Goal: Information Seeking & Learning: Learn about a topic

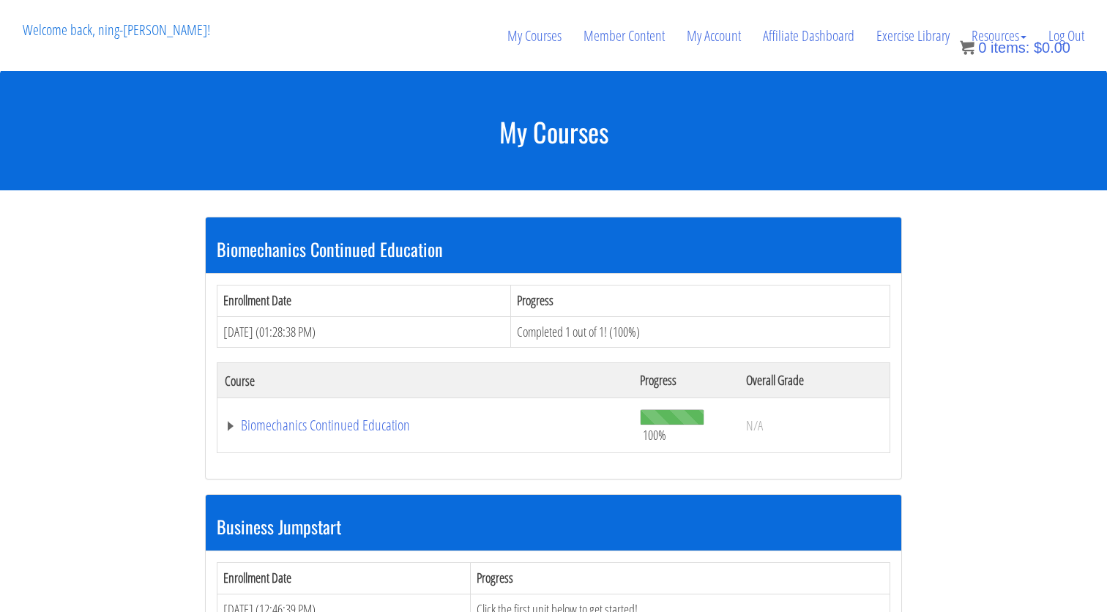
scroll to position [1596, 0]
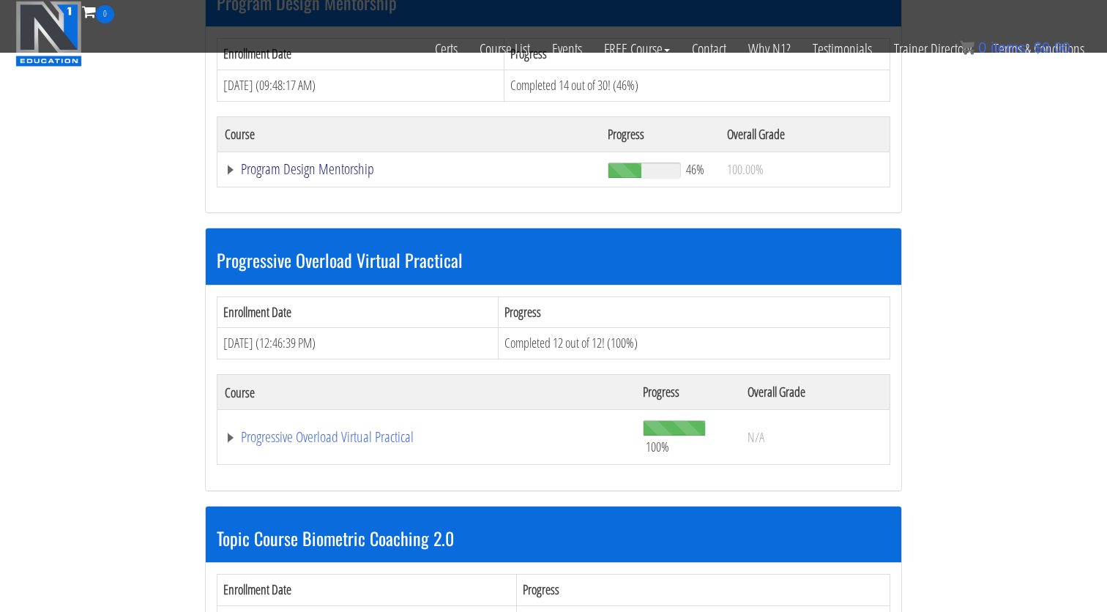
click at [363, 162] on link "Program Design Mentorship" at bounding box center [409, 169] width 368 height 15
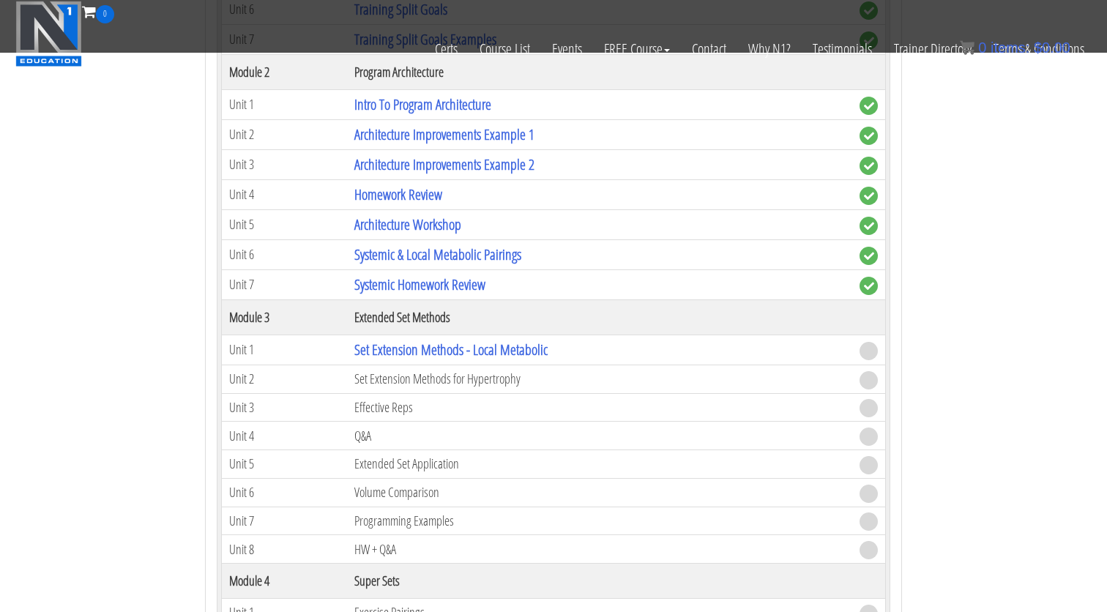
scroll to position [1995, 0]
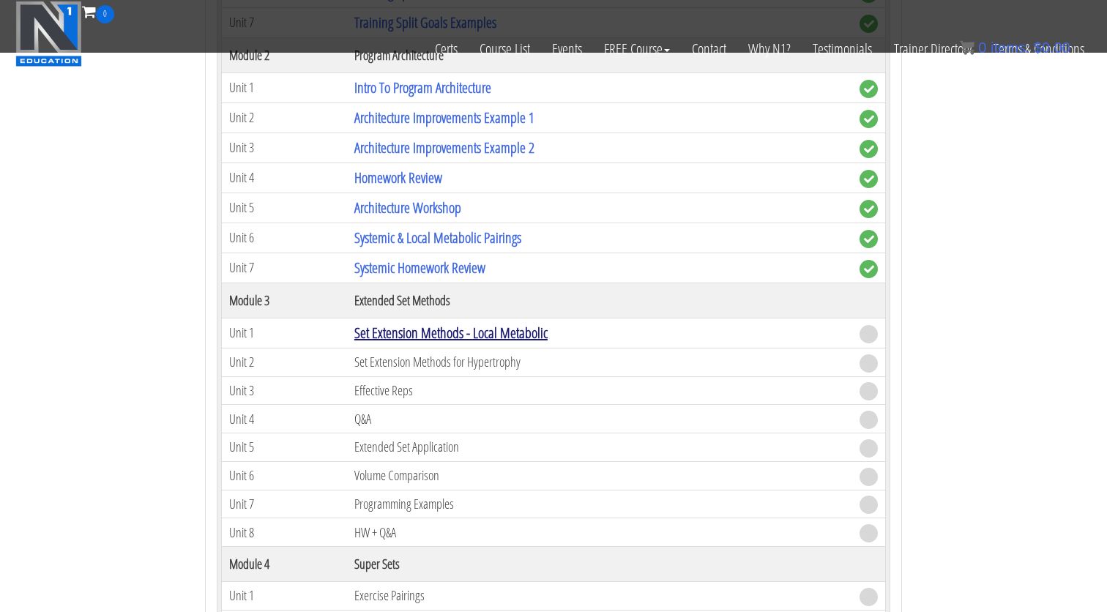
click at [419, 323] on link "Set Extension Methods - Local Metabolic" at bounding box center [450, 333] width 193 height 20
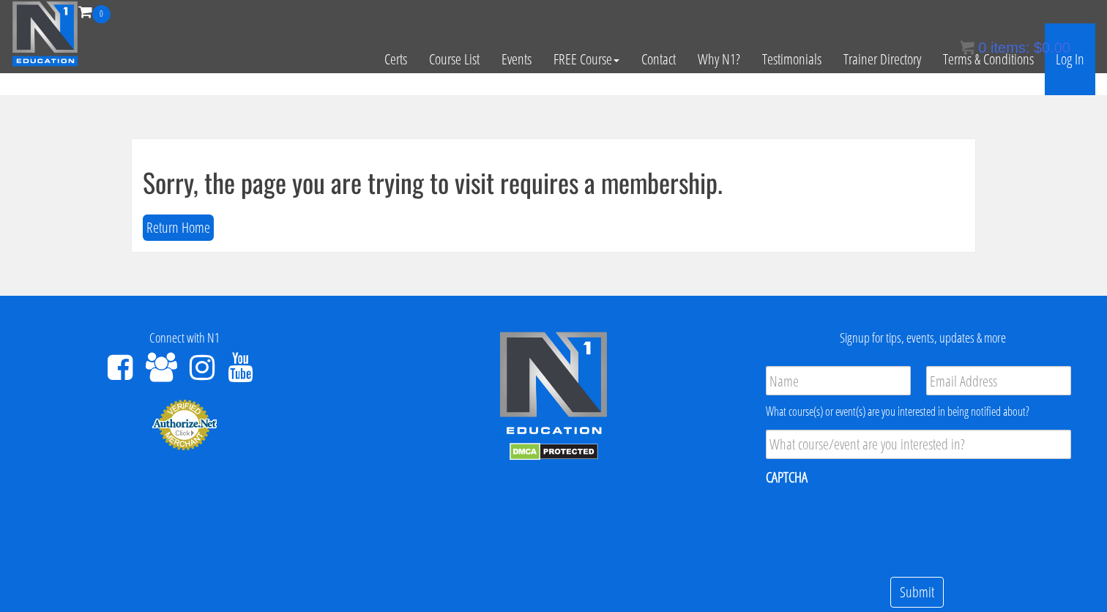
click at [1078, 73] on link "Log In" at bounding box center [1070, 59] width 51 height 72
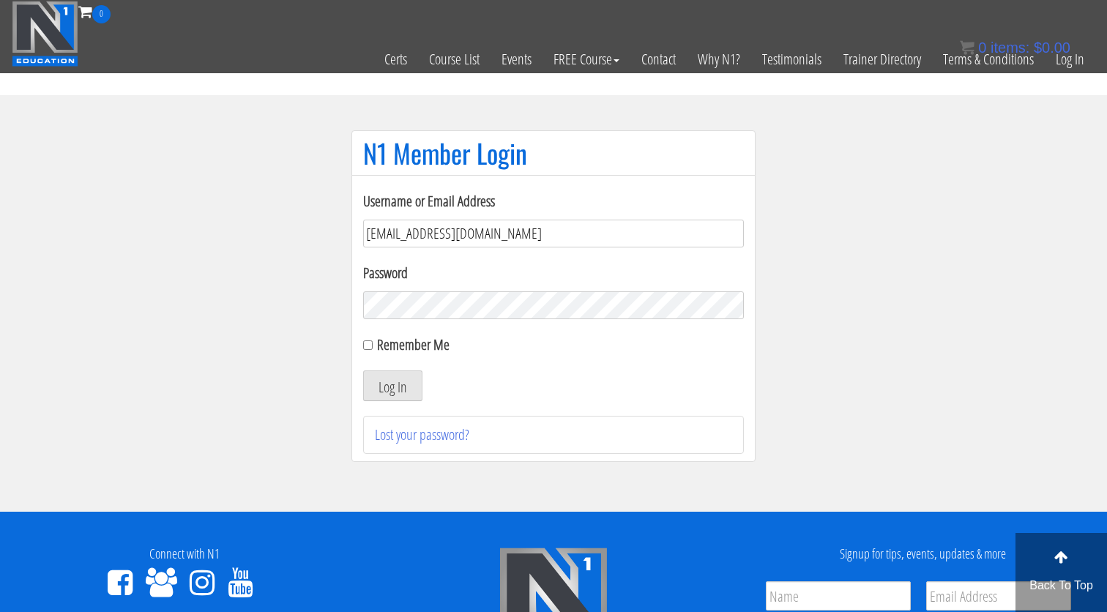
type input "[EMAIL_ADDRESS][DOMAIN_NAME]"
click at [393, 386] on button "Log In" at bounding box center [392, 386] width 59 height 31
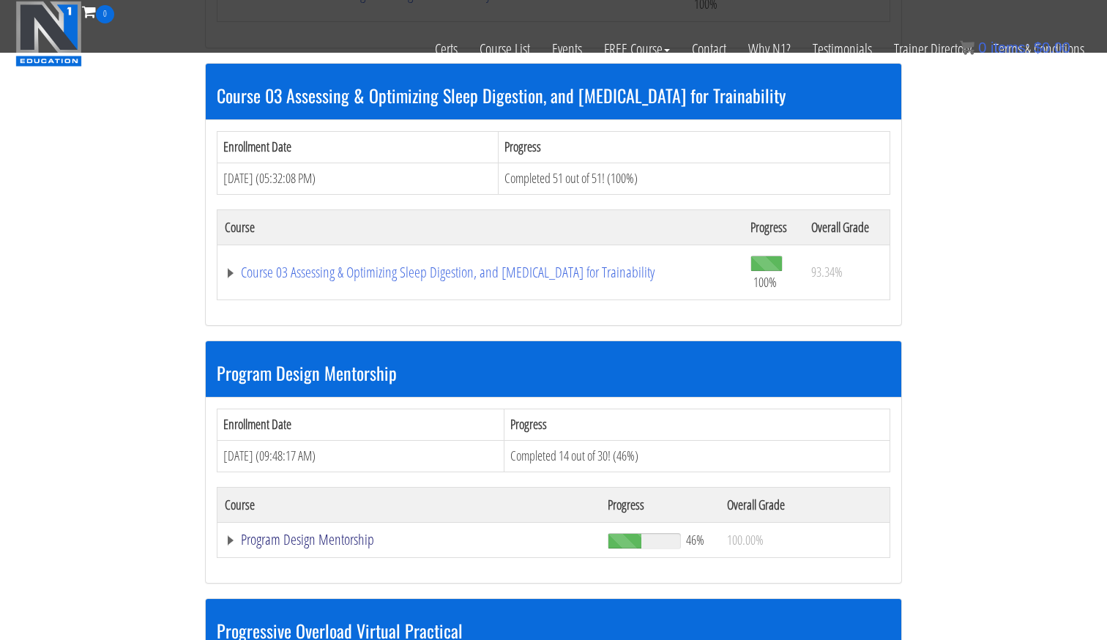
click at [332, 532] on link "Program Design Mentorship" at bounding box center [409, 539] width 368 height 15
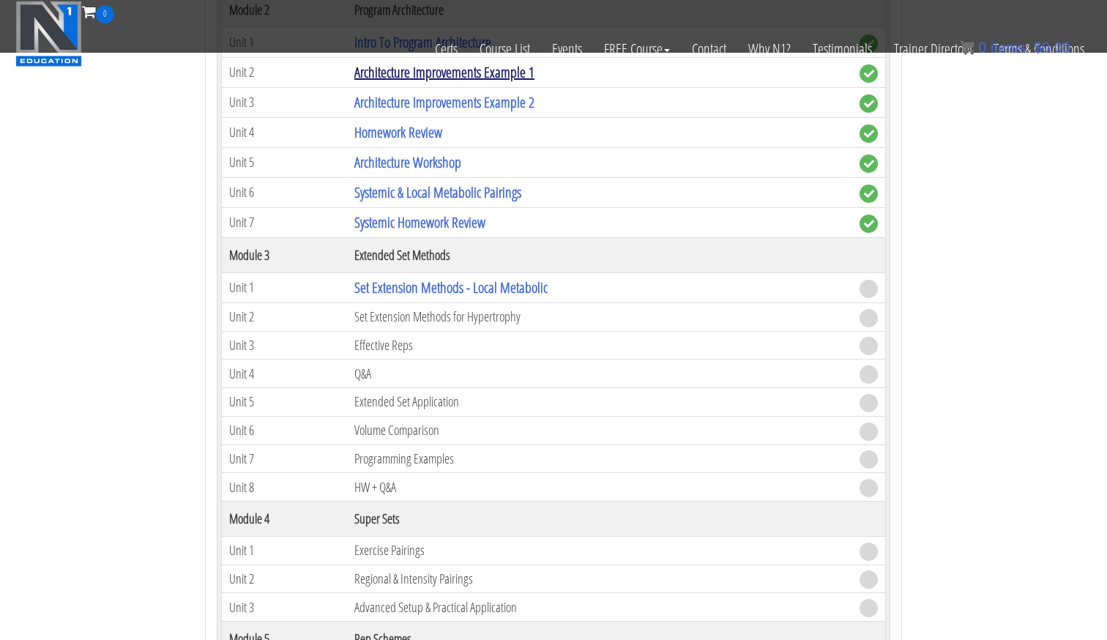
scroll to position [2040, 0]
click at [490, 278] on link "Set Extension Methods - Local Metabolic" at bounding box center [450, 288] width 193 height 20
